Goal: Task Accomplishment & Management: Complete application form

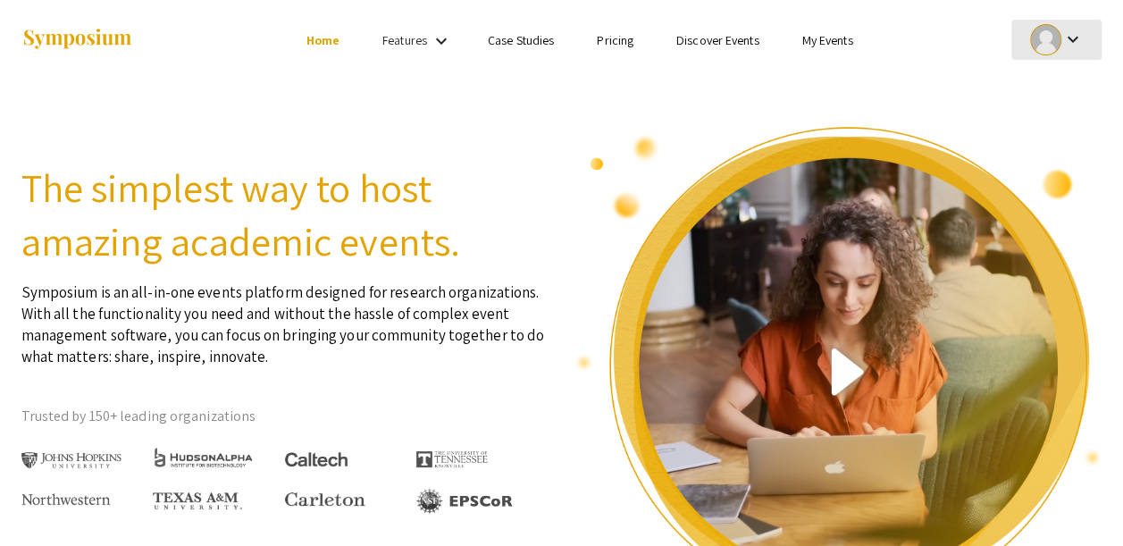
click at [1058, 47] on div at bounding box center [1045, 39] width 31 height 31
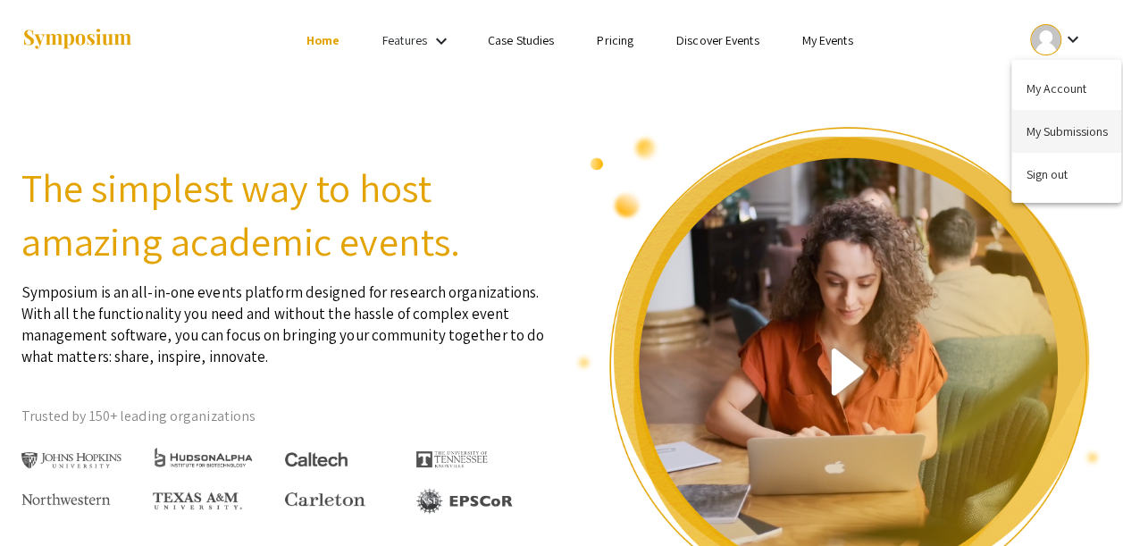
click at [1032, 129] on button "My Submissions" at bounding box center [1066, 131] width 110 height 43
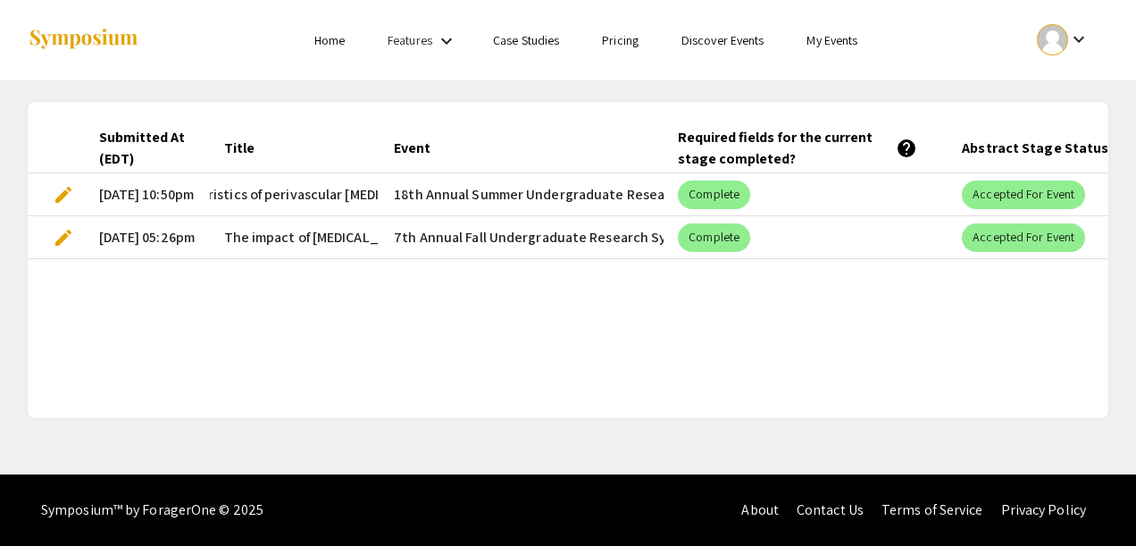
scroll to position [0, 479]
drag, startPoint x: 362, startPoint y: 188, endPoint x: 324, endPoint y: 190, distance: 37.6
click at [324, 190] on span "66.Effects of neuroinflammatory C1q on electro-mechanical characteristics of pe…" at bounding box center [79, 194] width 669 height 21
drag, startPoint x: 324, startPoint y: 190, endPoint x: 344, endPoint y: 195, distance: 20.1
click at [344, 195] on span "66.Effects of neuroinflammatory C1q on electro-mechanical characteristics of pe…" at bounding box center [79, 194] width 669 height 21
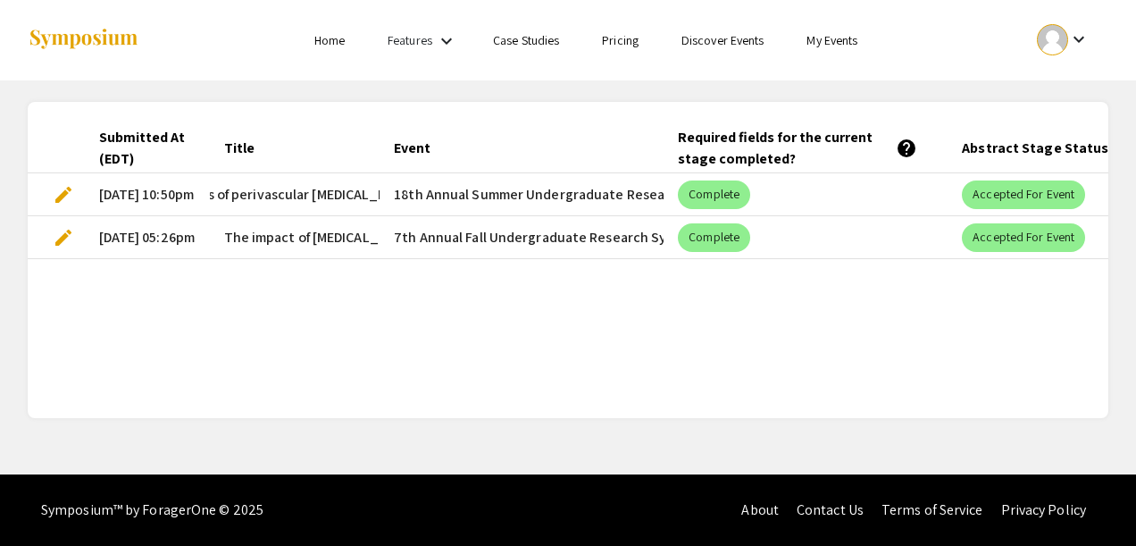
click at [368, 191] on mat-cell "66.Effects of neuroinflammatory C1q on electro-mechanical characteristics of pe…" at bounding box center [295, 194] width 171 height 43
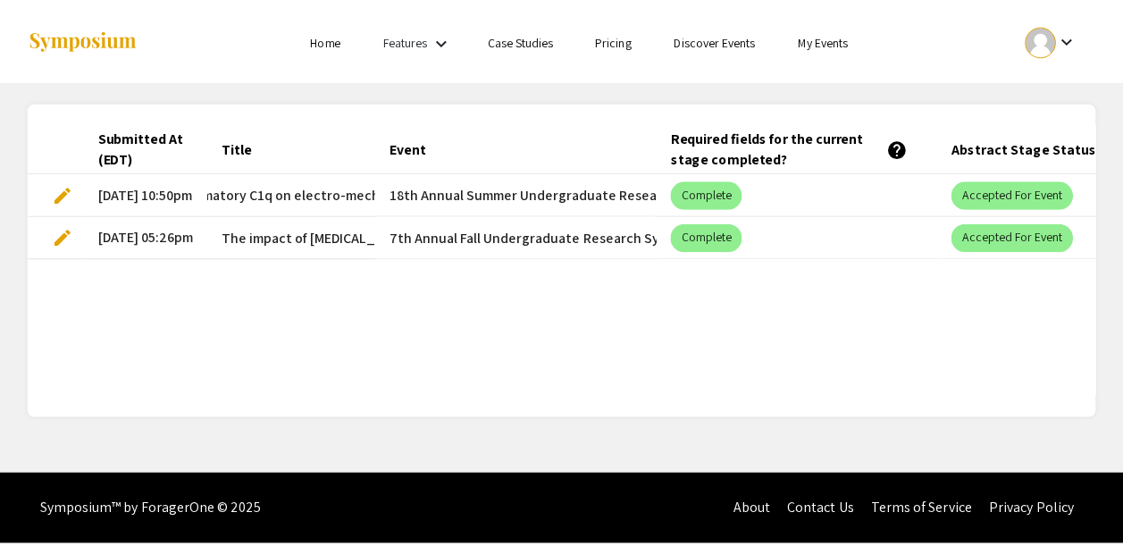
scroll to position [0, 0]
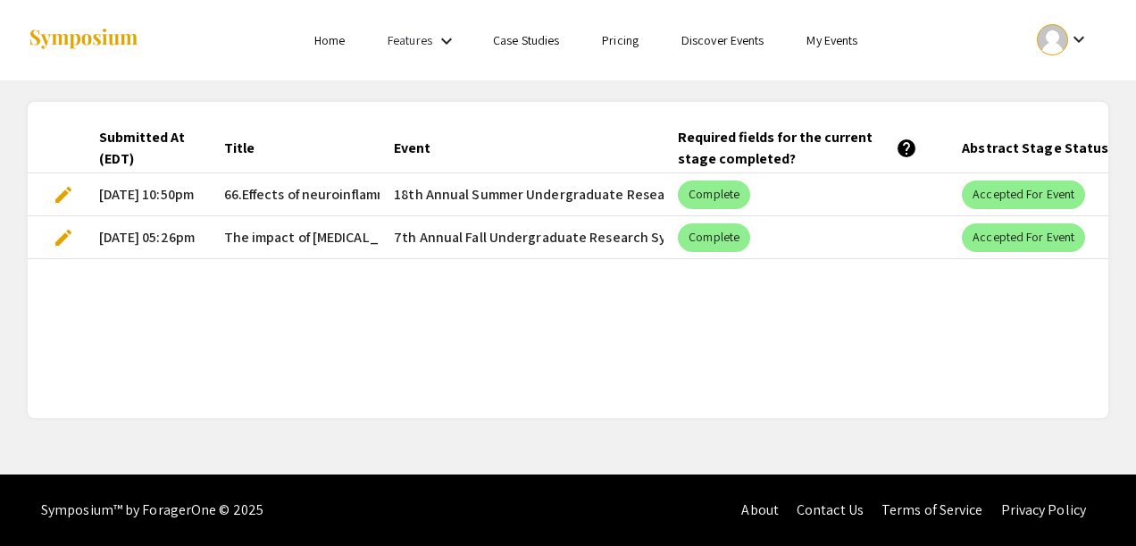
drag, startPoint x: 368, startPoint y: 191, endPoint x: 246, endPoint y: 189, distance: 121.5
click at [246, 189] on mat-cell "66.Effects of neuroinflammatory C1q on electro-mechanical characteristics of pe…" at bounding box center [295, 194] width 171 height 43
copy span "Effects of neuroinflammatory C1q on electro-mechanical characteristics of periv…"
click at [63, 190] on span "edit" at bounding box center [63, 194] width 21 height 21
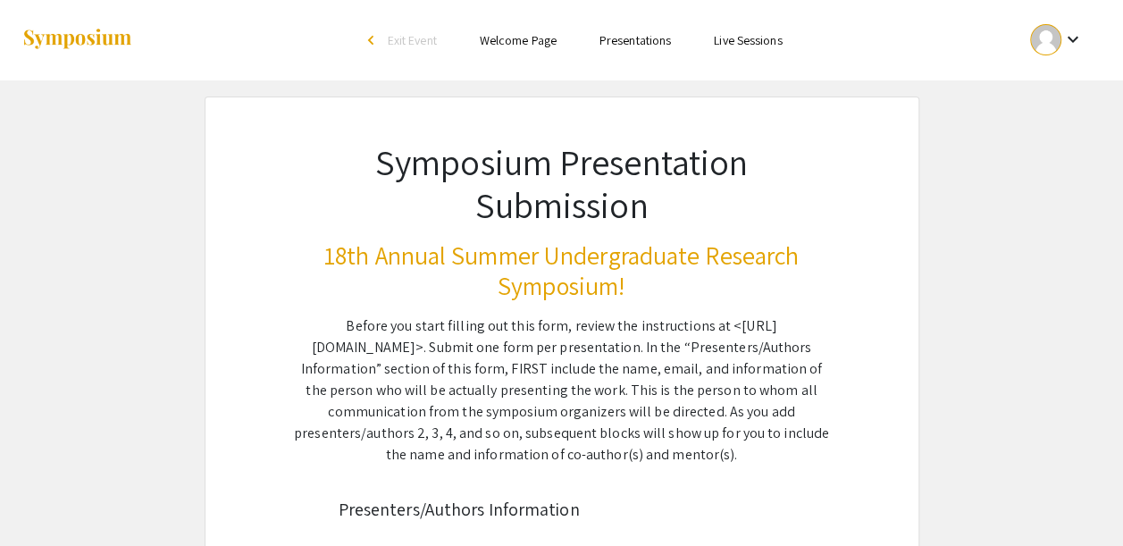
type input "[PERSON_NAME]"
type input "[EMAIL_ADDRESS][DOMAIN_NAME]"
radio input "true"
type input "Neuroscience, Psychology"
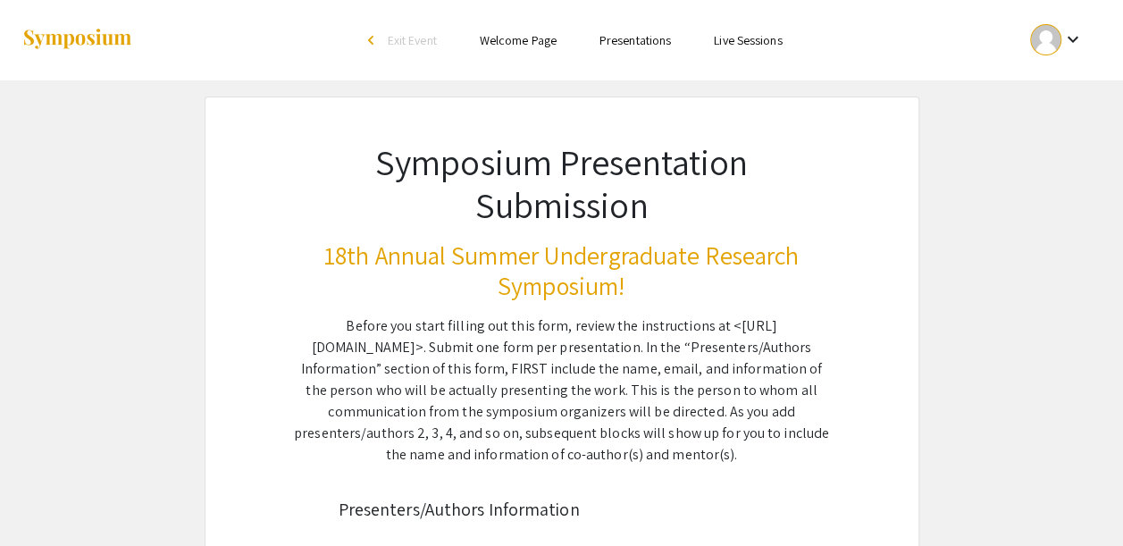
type input "[US_STATE][GEOGRAPHIC_DATA], Department of Neuroscience, Department of Psycholo…"
radio input "true"
type input "[PERSON_NAME]"
type input "[EMAIL_ADDRESS][DOMAIN_NAME]"
type input "Department of Chemical and Biomedical Engineering, Department of Neuroscience"
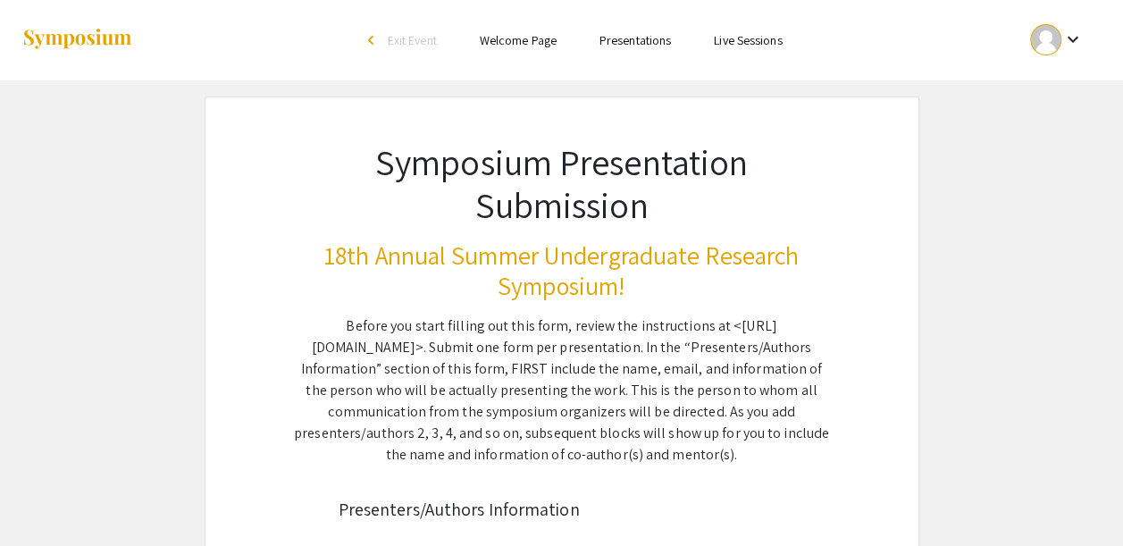
type input "[US_STATE][GEOGRAPHIC_DATA]"
type input "Stroke CoBRE NIGMS 5P20GM109098-08, SURE, NIH T32 Stroke ADRD T32-AG052375"
type input "[PERSON_NAME]"
type input "[EMAIL_ADDRESS][DOMAIN_NAME]"
radio input "true"
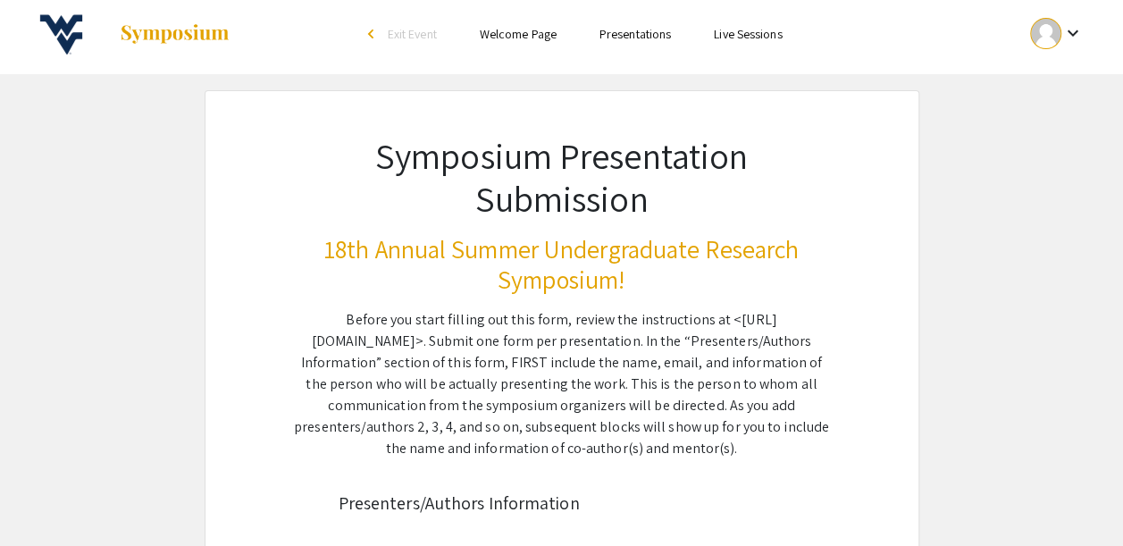
select select "custom"
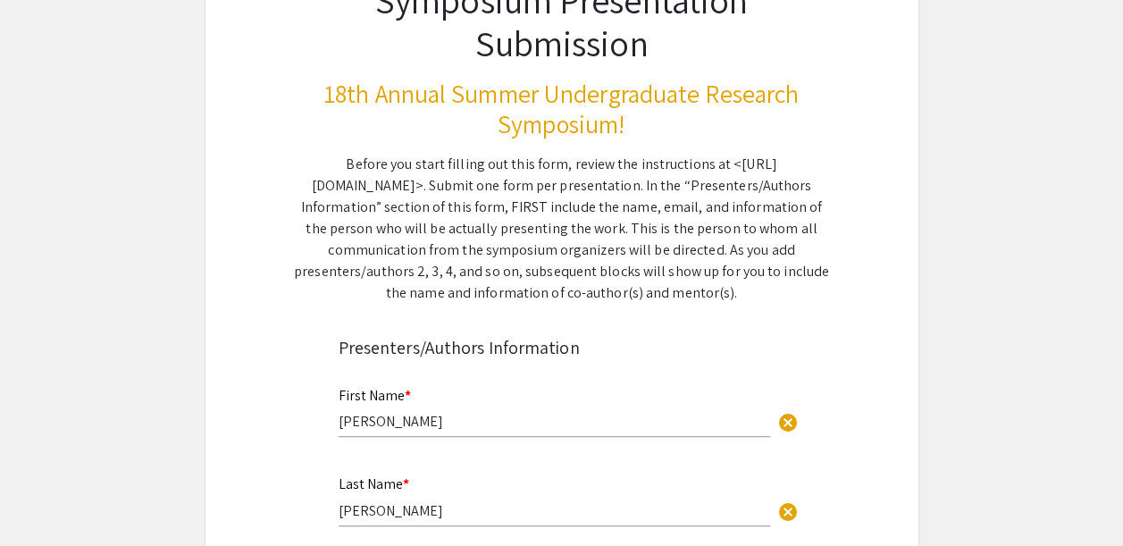
type input "0"
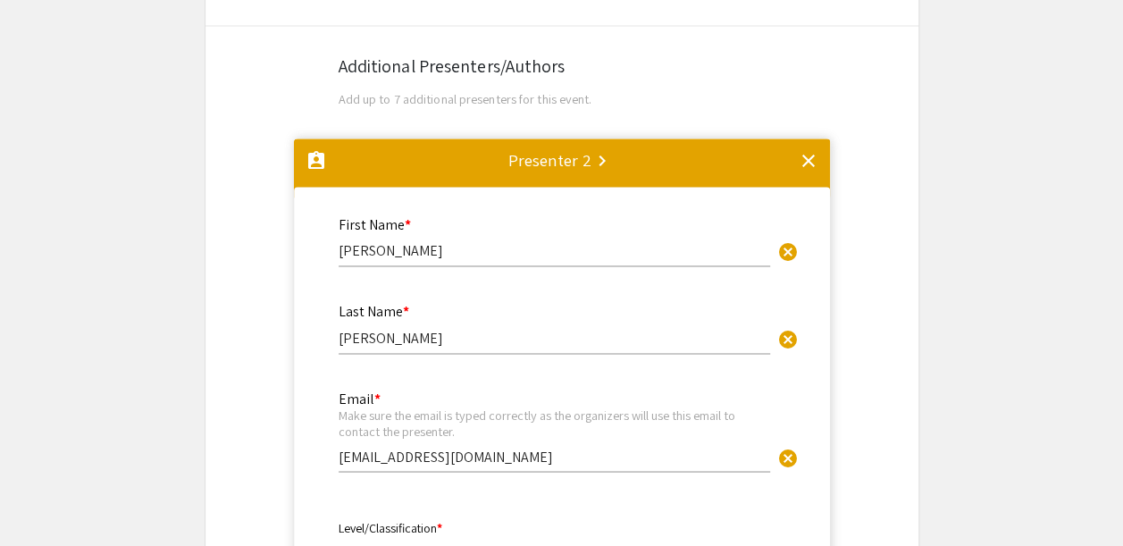
select select "auto"
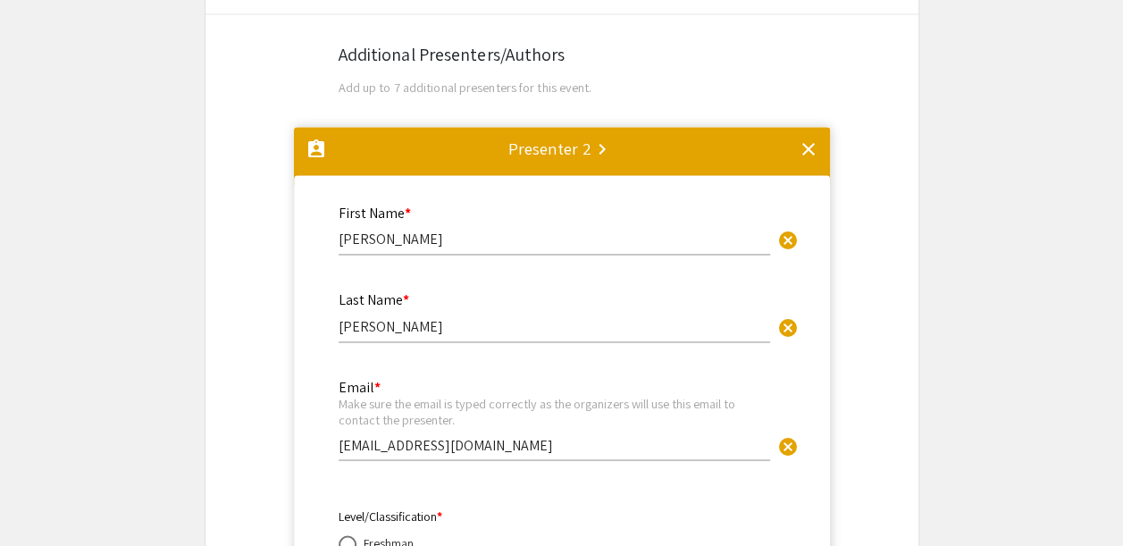
type input "1"
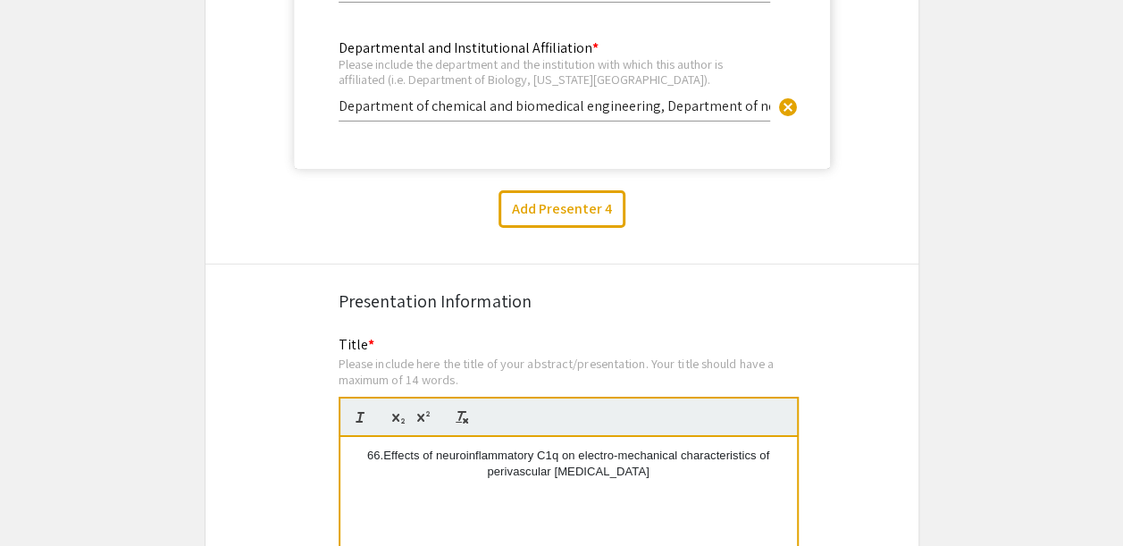
select select "auto"
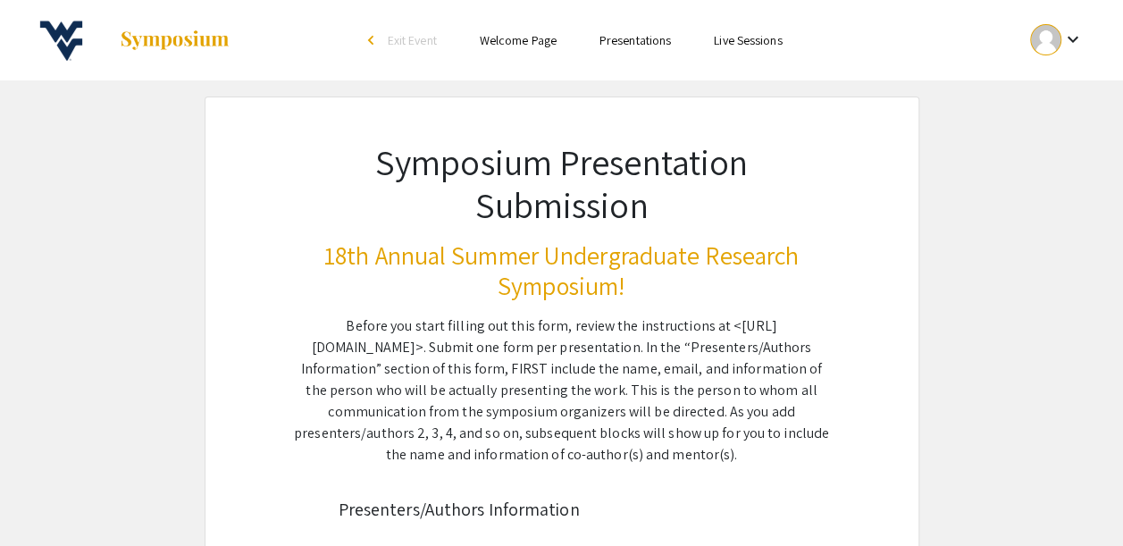
drag, startPoint x: 354, startPoint y: 286, endPoint x: 781, endPoint y: 381, distance: 438.3
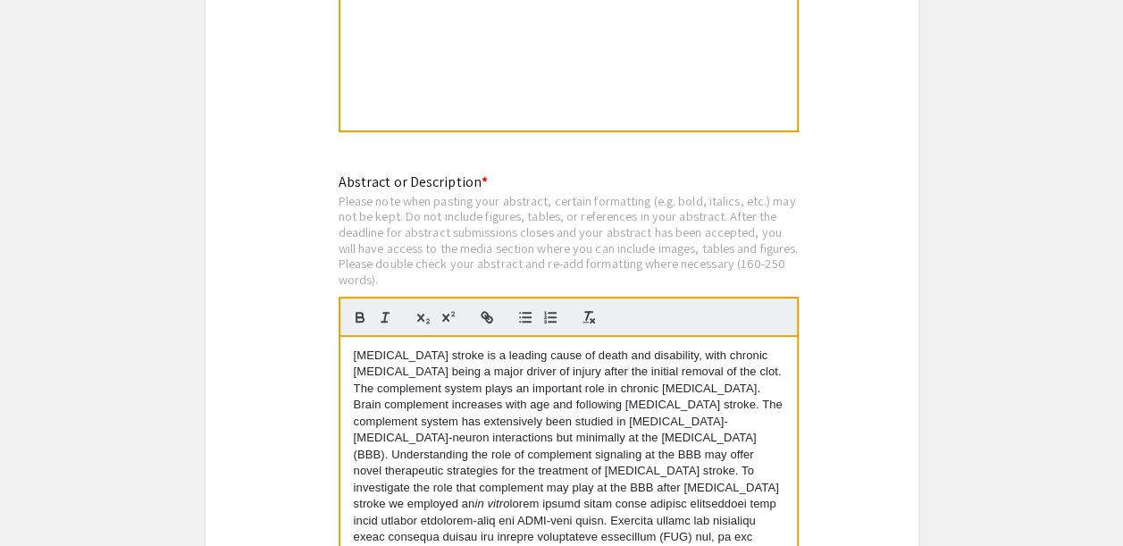
scroll to position [3662, 0]
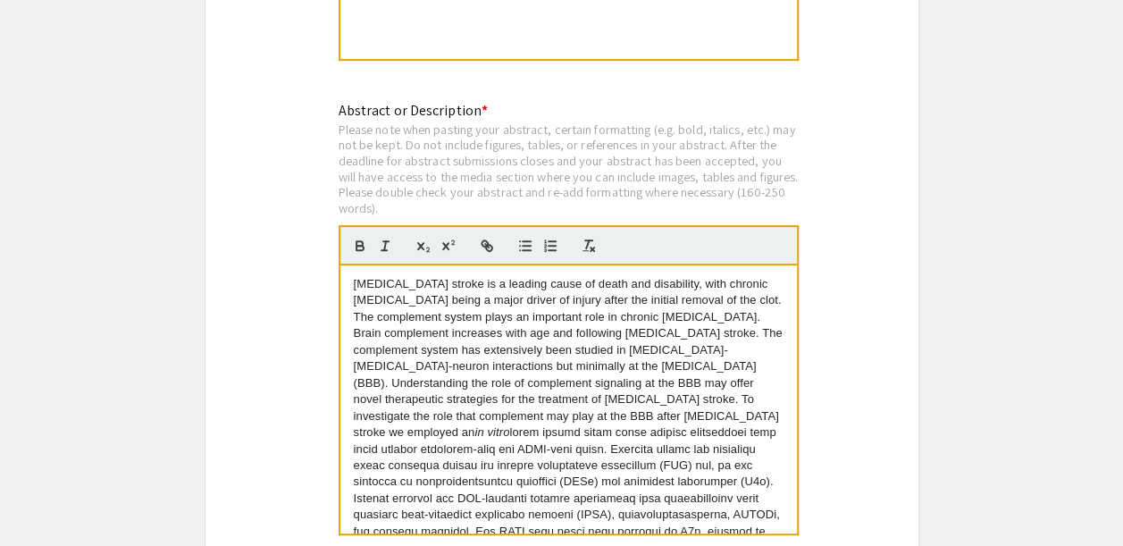
click at [347, 288] on div "[MEDICAL_DATA] stroke is a leading cause of death and disability, with chronic …" at bounding box center [568, 399] width 456 height 268
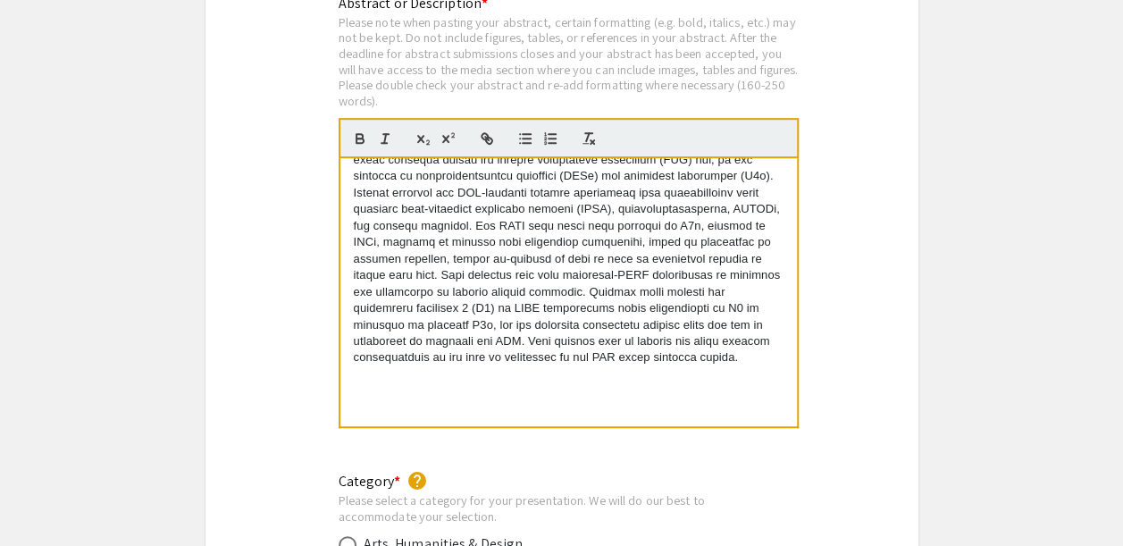
scroll to position [3799, 0]
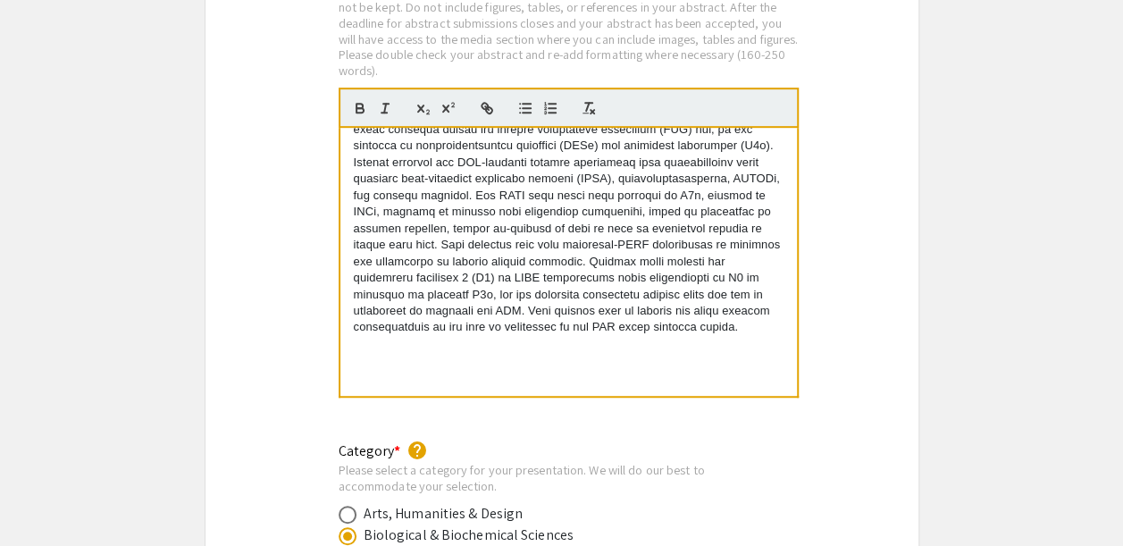
drag, startPoint x: 348, startPoint y: 288, endPoint x: 672, endPoint y: 384, distance: 337.1
click at [672, 384] on div "[MEDICAL_DATA] stroke is a leading cause of death and disability, with chronic …" at bounding box center [568, 262] width 456 height 268
copy div "Loremips dolors am c adipisc elits do eiusm tem incididunt, utla etdolor magnaa…"
